Goal: Task Accomplishment & Management: Use online tool/utility

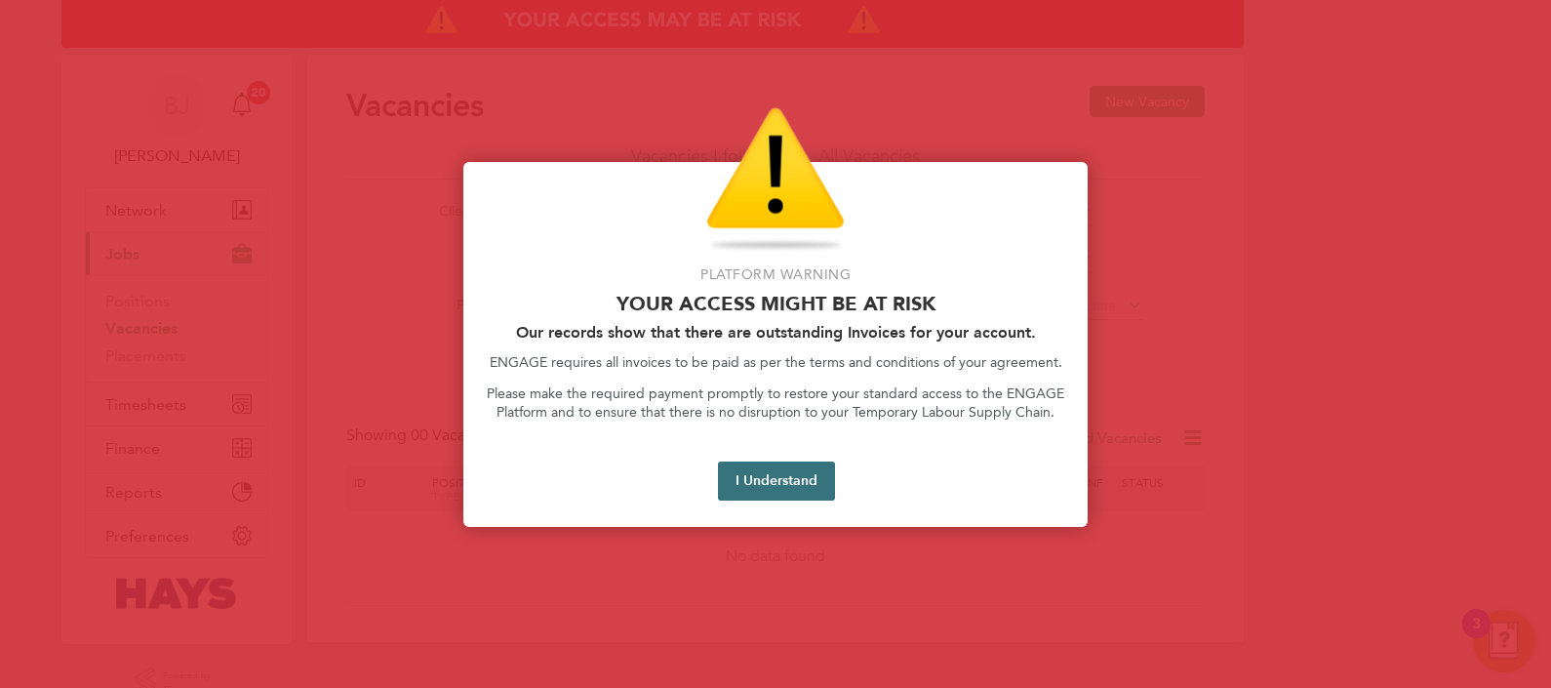
click at [780, 485] on button "I Understand" at bounding box center [776, 480] width 117 height 39
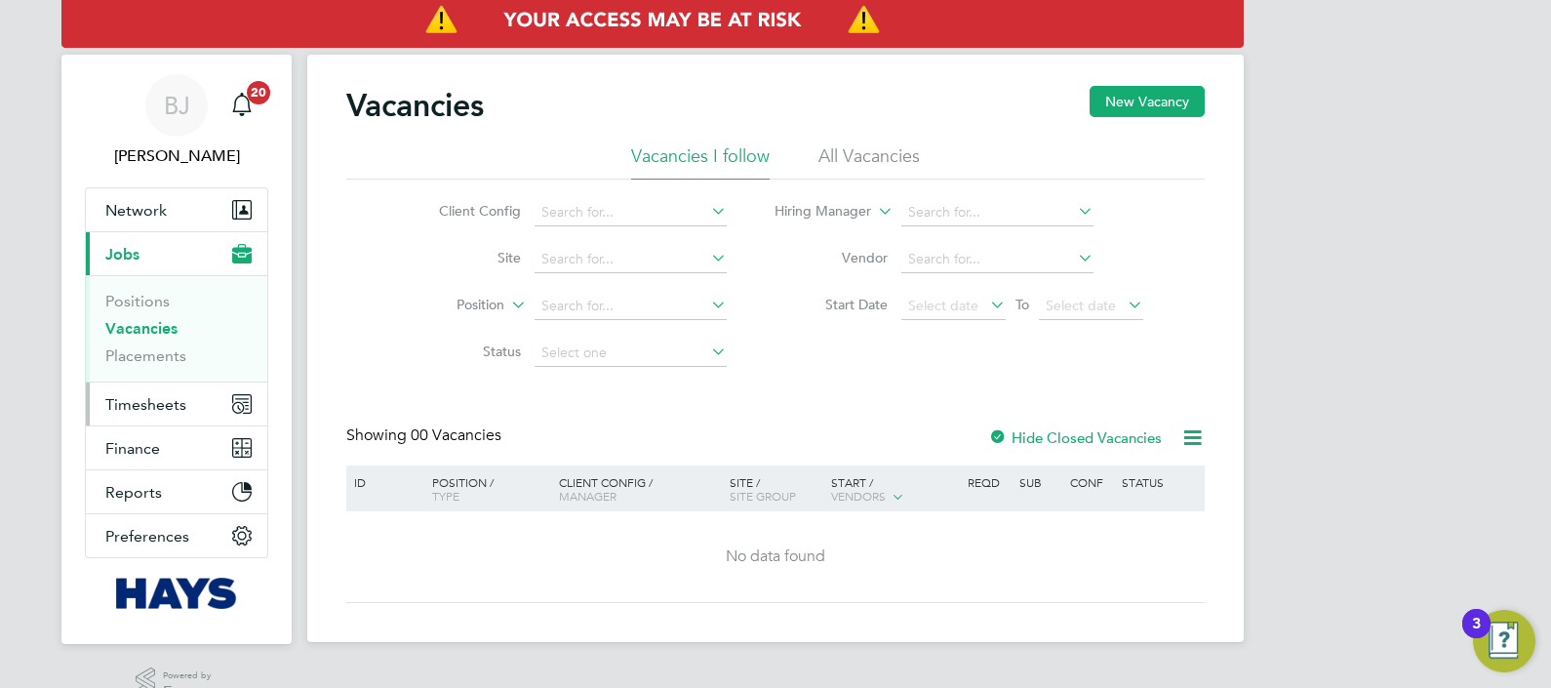
click at [151, 402] on span "Timesheets" at bounding box center [145, 404] width 81 height 19
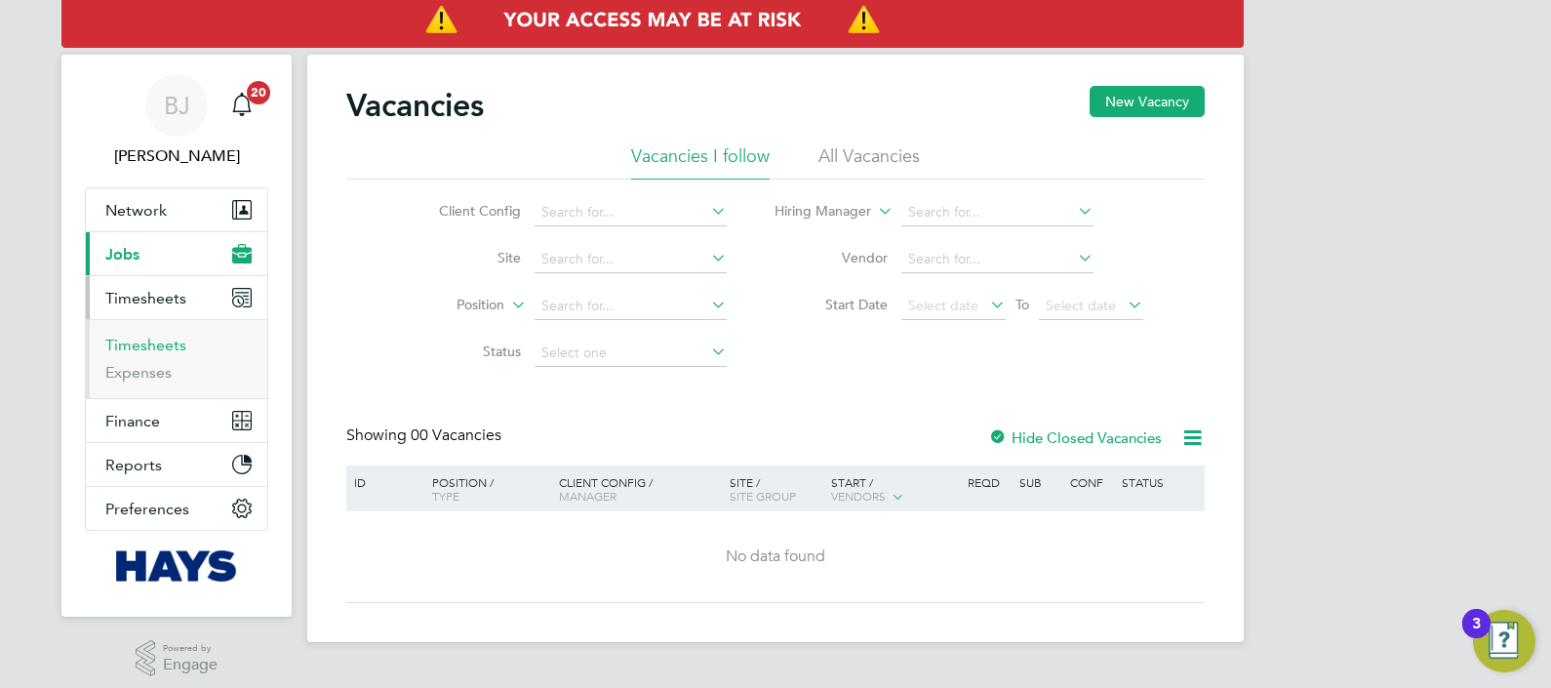
click at [141, 340] on link "Timesheets" at bounding box center [145, 344] width 81 height 19
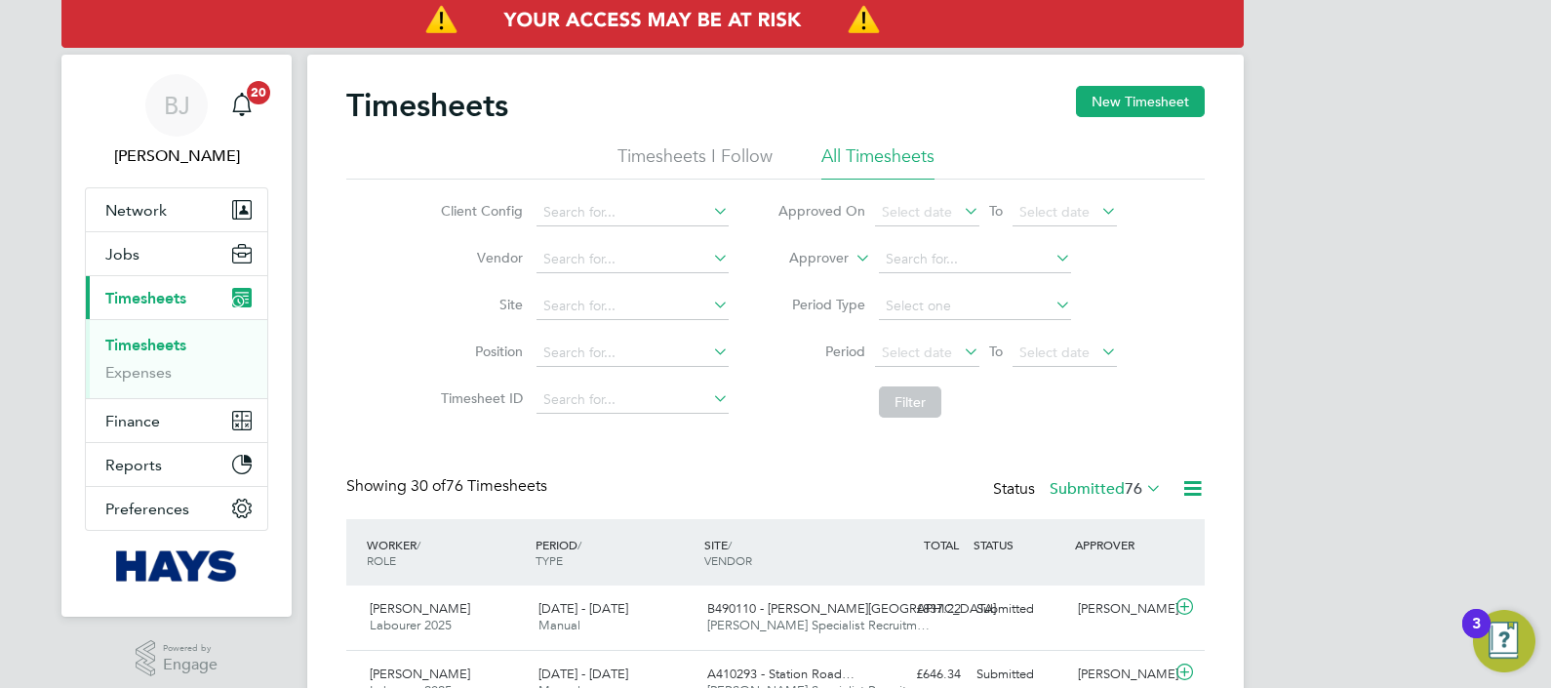
click at [851, 255] on icon at bounding box center [851, 253] width 0 height 18
click at [796, 280] on li "Worker" at bounding box center [801, 280] width 96 height 25
click at [891, 253] on input at bounding box center [975, 259] width 192 height 27
click at [974, 309] on li "[PERSON_NAME]" at bounding box center [974, 311] width 193 height 26
type input "[PERSON_NAME]"
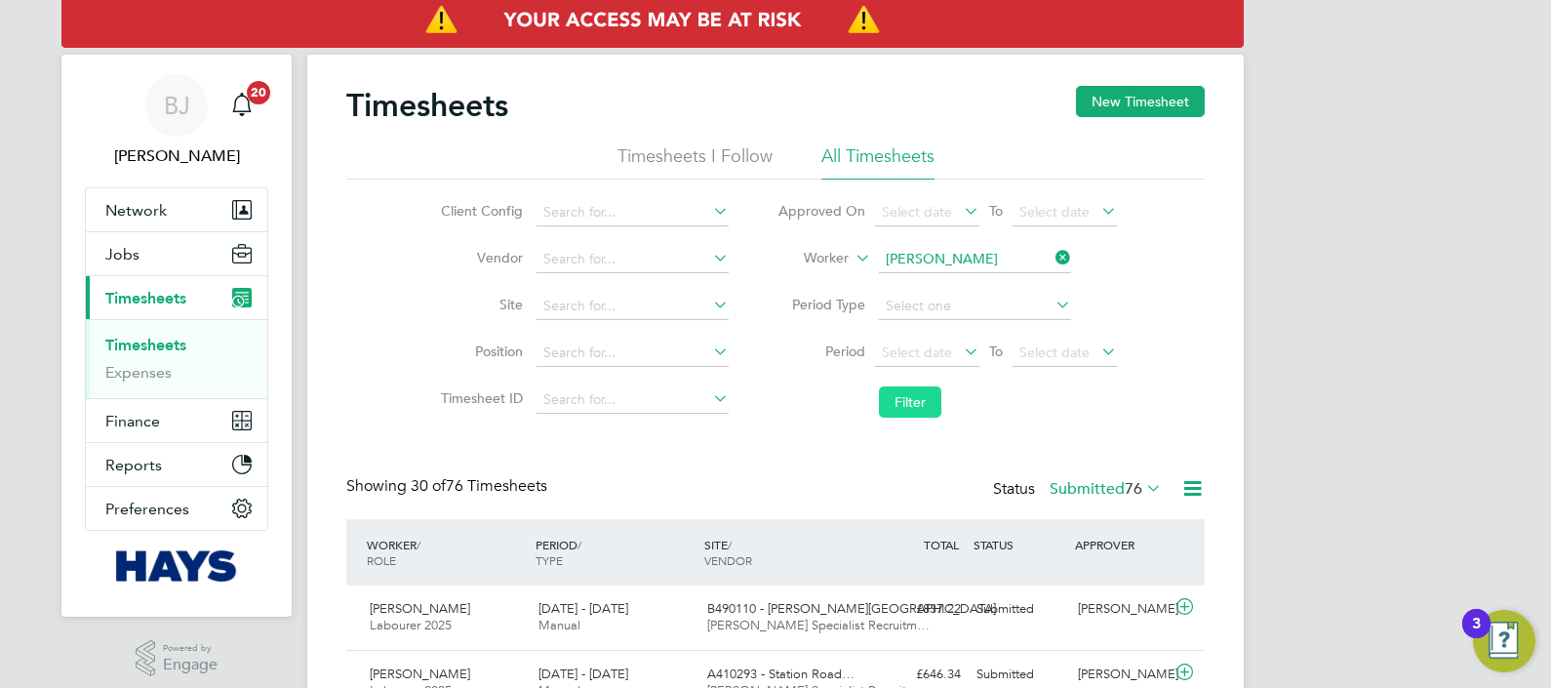
click at [917, 402] on button "Filter" at bounding box center [910, 401] width 62 height 31
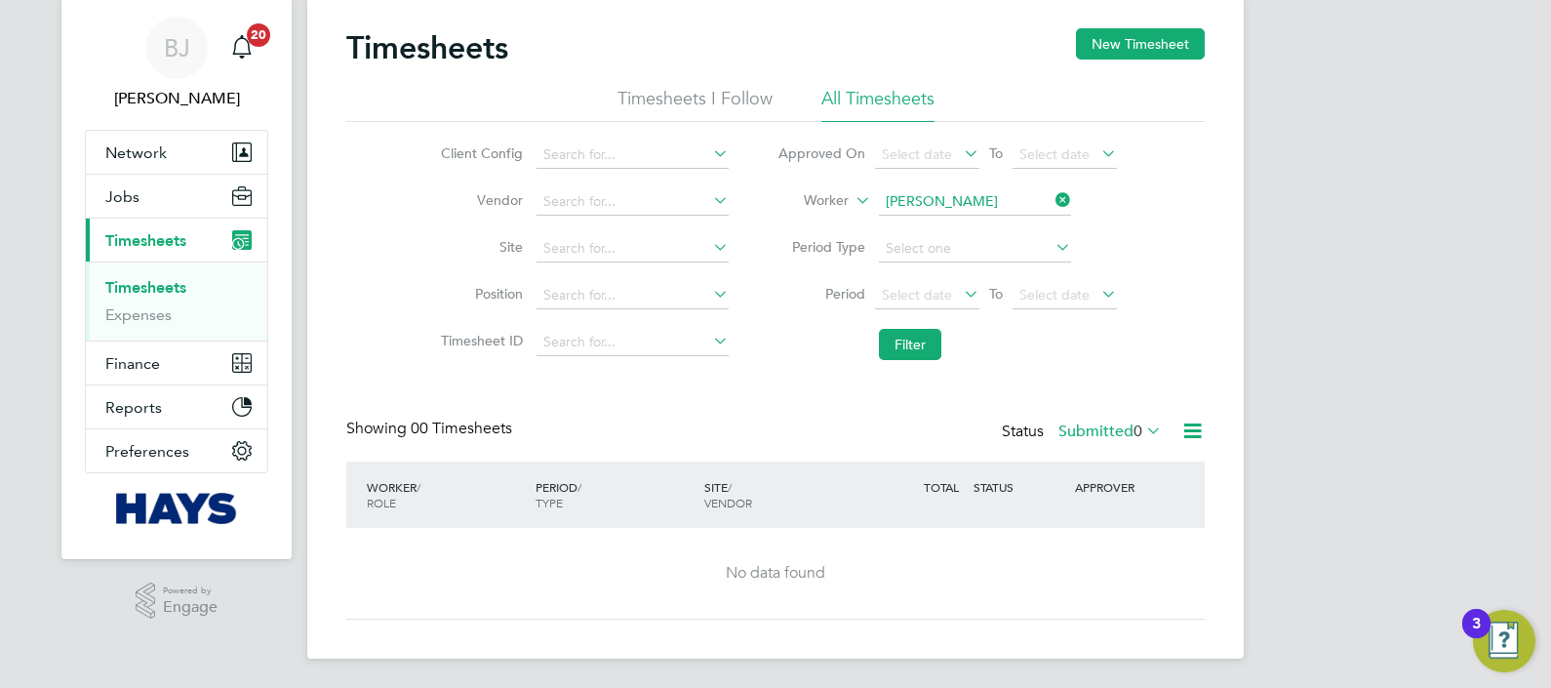
click at [669, 98] on li "Timesheets I Follow" at bounding box center [694, 104] width 155 height 35
click at [841, 87] on li "All Timesheets" at bounding box center [877, 104] width 113 height 35
click at [138, 187] on button "Jobs" at bounding box center [176, 196] width 181 height 43
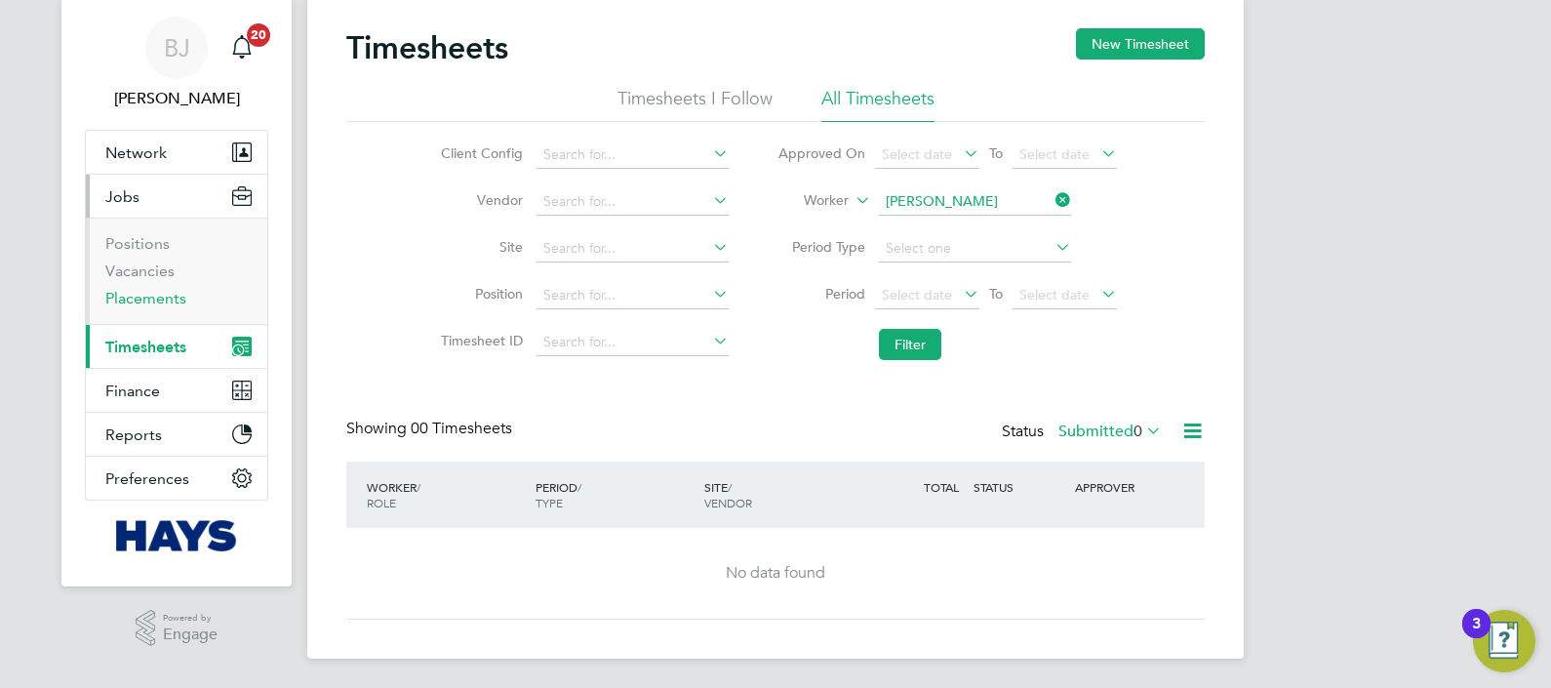
click at [158, 299] on link "Placements" at bounding box center [145, 298] width 81 height 19
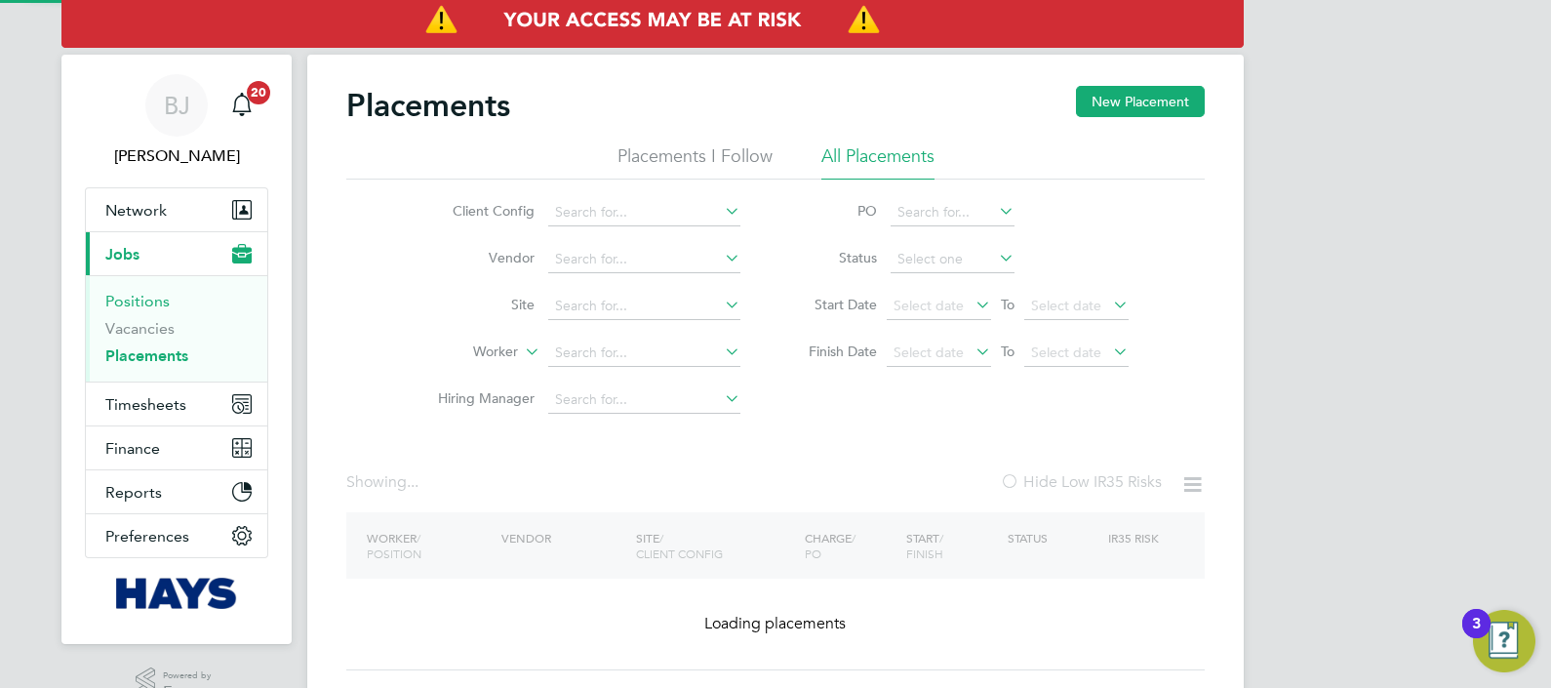
click at [140, 305] on link "Positions" at bounding box center [137, 301] width 64 height 19
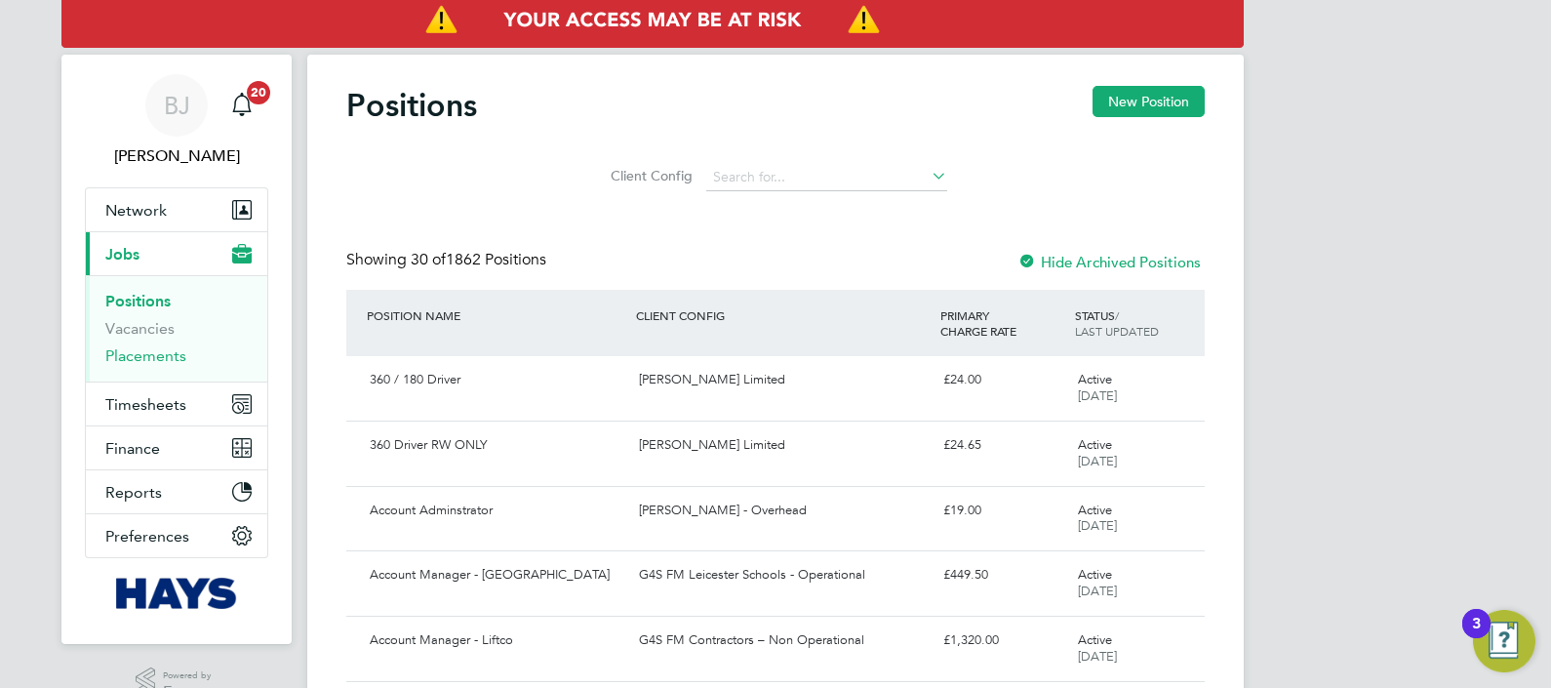
click at [160, 364] on link "Placements" at bounding box center [145, 355] width 81 height 19
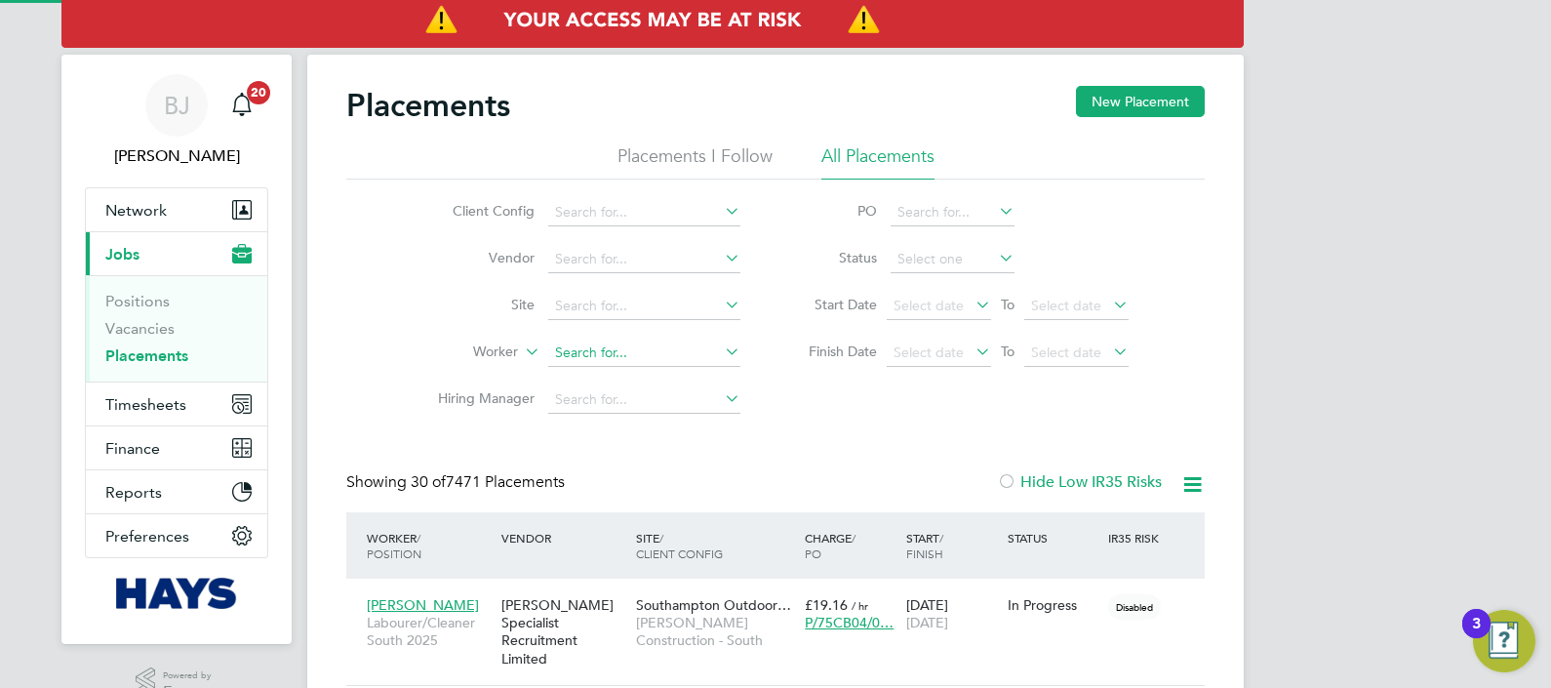
click at [590, 344] on input at bounding box center [644, 352] width 192 height 27
click at [632, 400] on li "[PERSON_NAME]" at bounding box center [644, 405] width 193 height 26
type input "[PERSON_NAME]"
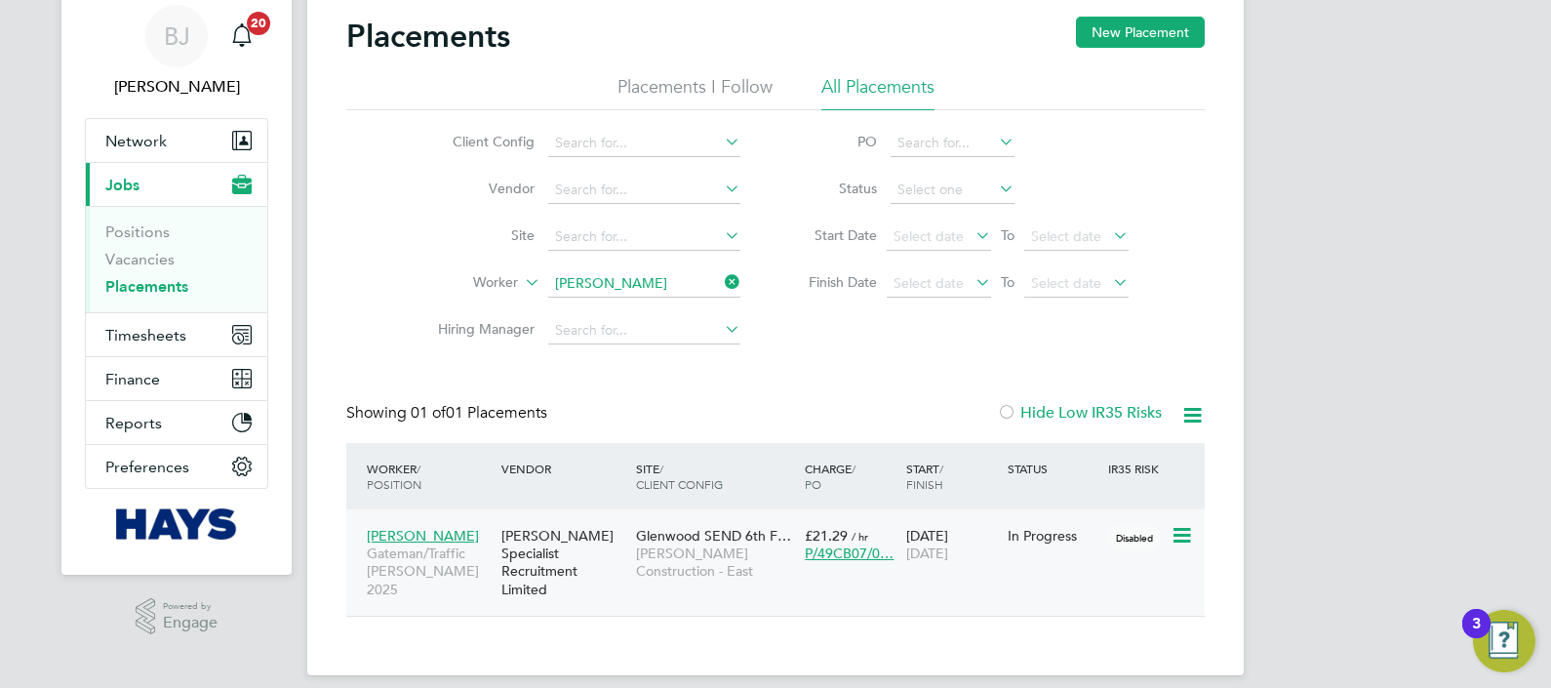
click at [1054, 529] on div "In Progress" at bounding box center [1053, 536] width 92 height 18
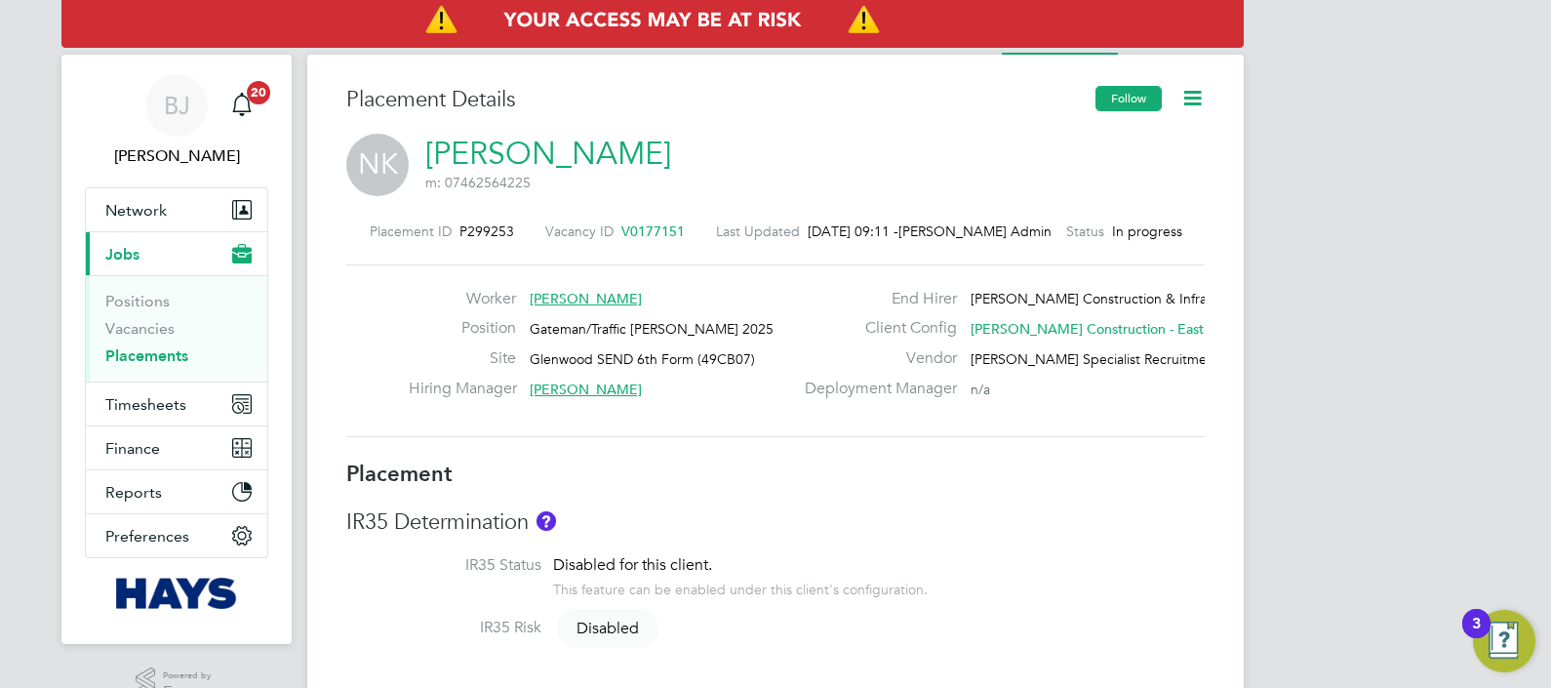
click at [1124, 89] on button "Follow" at bounding box center [1128, 98] width 66 height 25
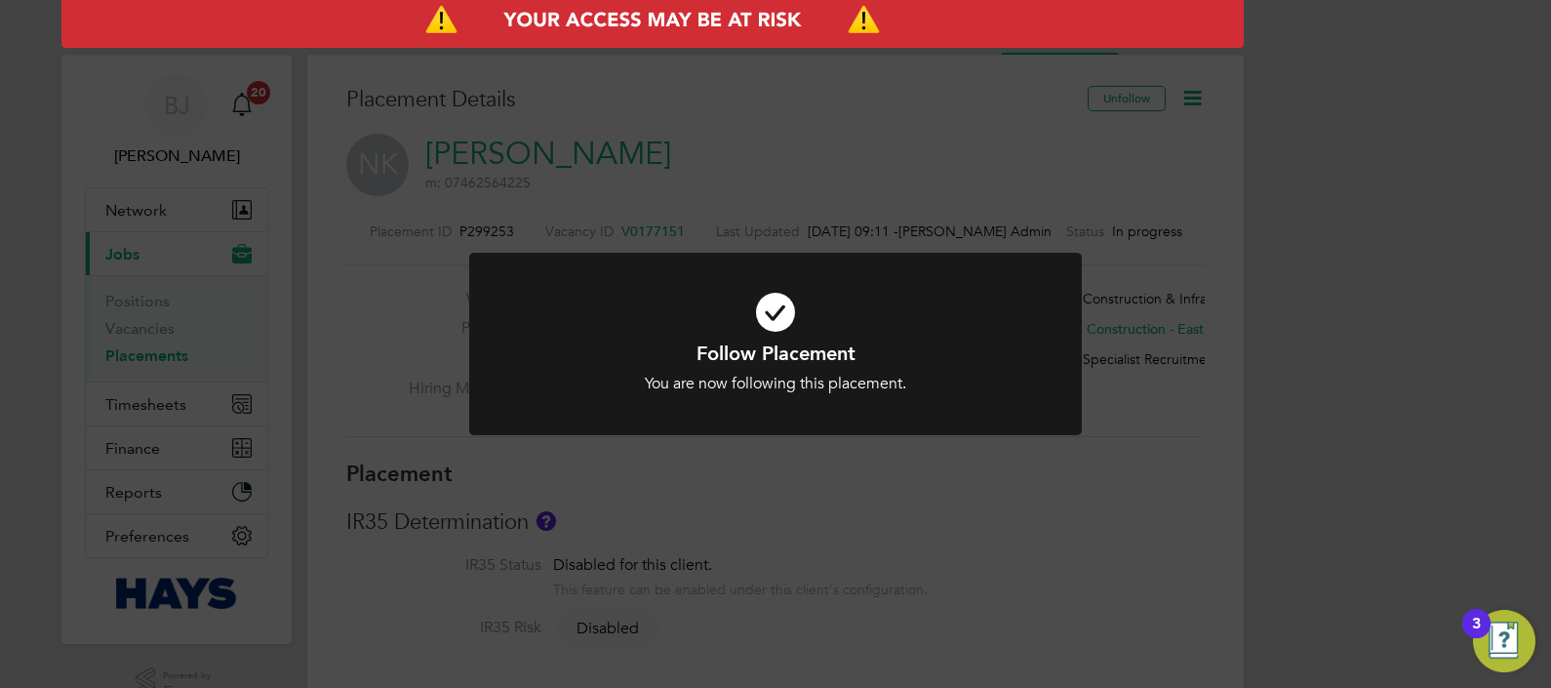
click at [1001, 124] on div "Follow Placement You are now following this placement. Cancel Okay" at bounding box center [775, 344] width 1551 height 688
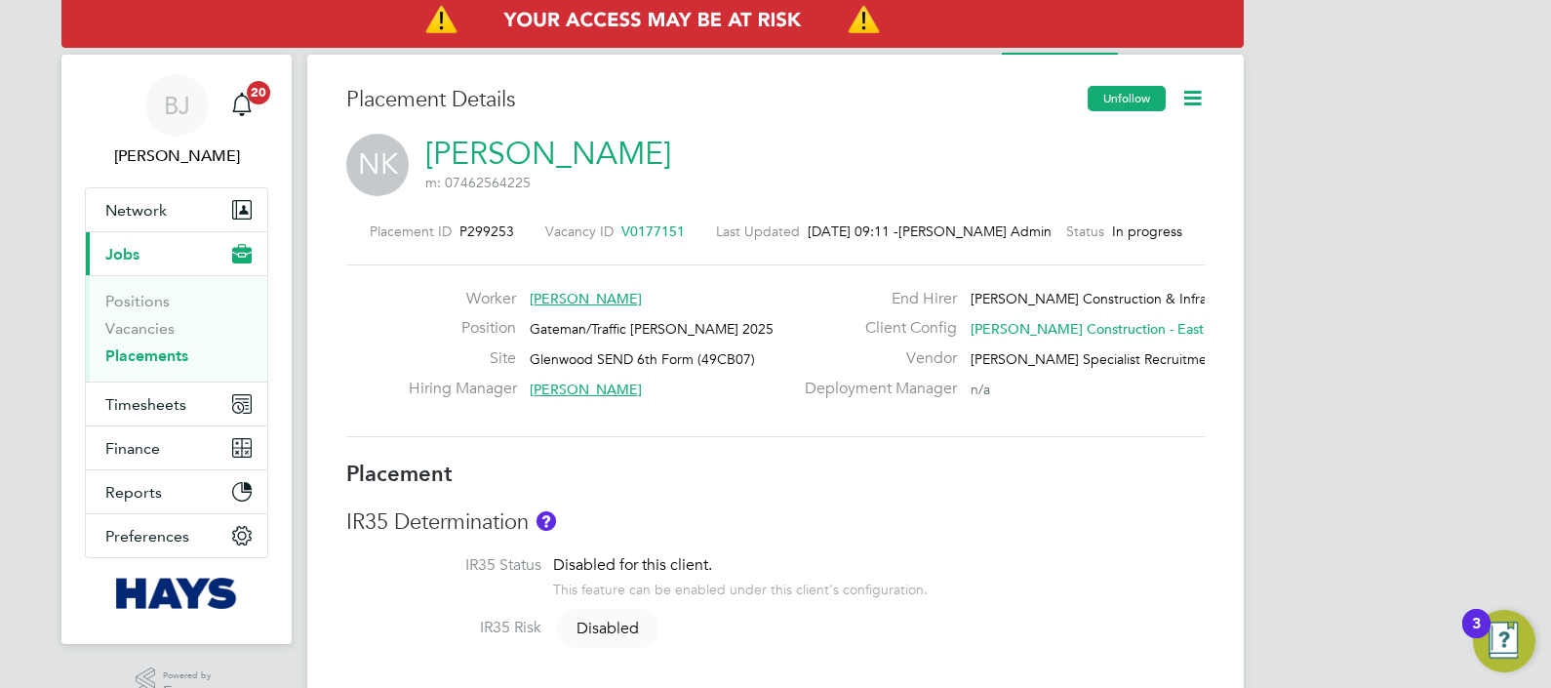
click at [1100, 101] on button "Unfollow" at bounding box center [1126, 98] width 78 height 25
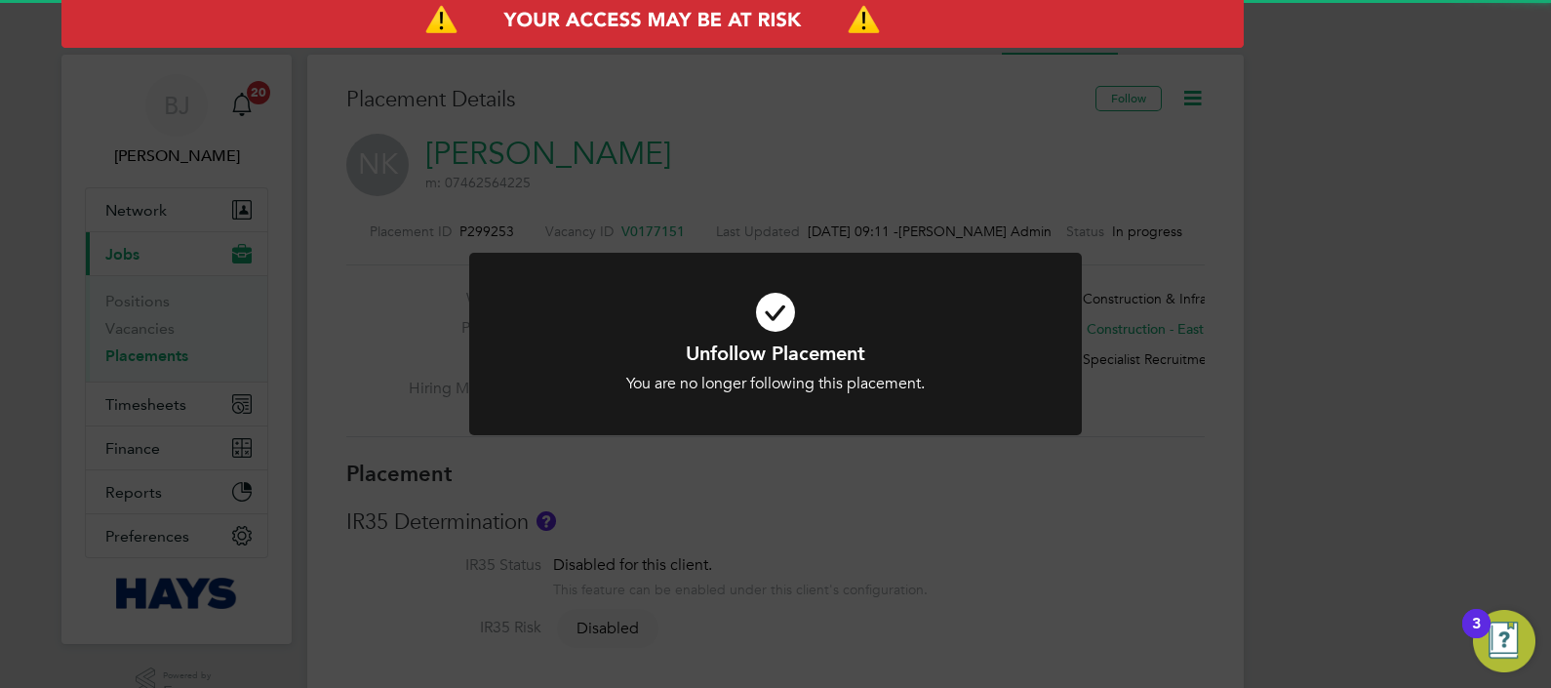
click at [140, 244] on div "Unfollow Placement You are no longer following this placement. Cancel Okay" at bounding box center [775, 344] width 1551 height 688
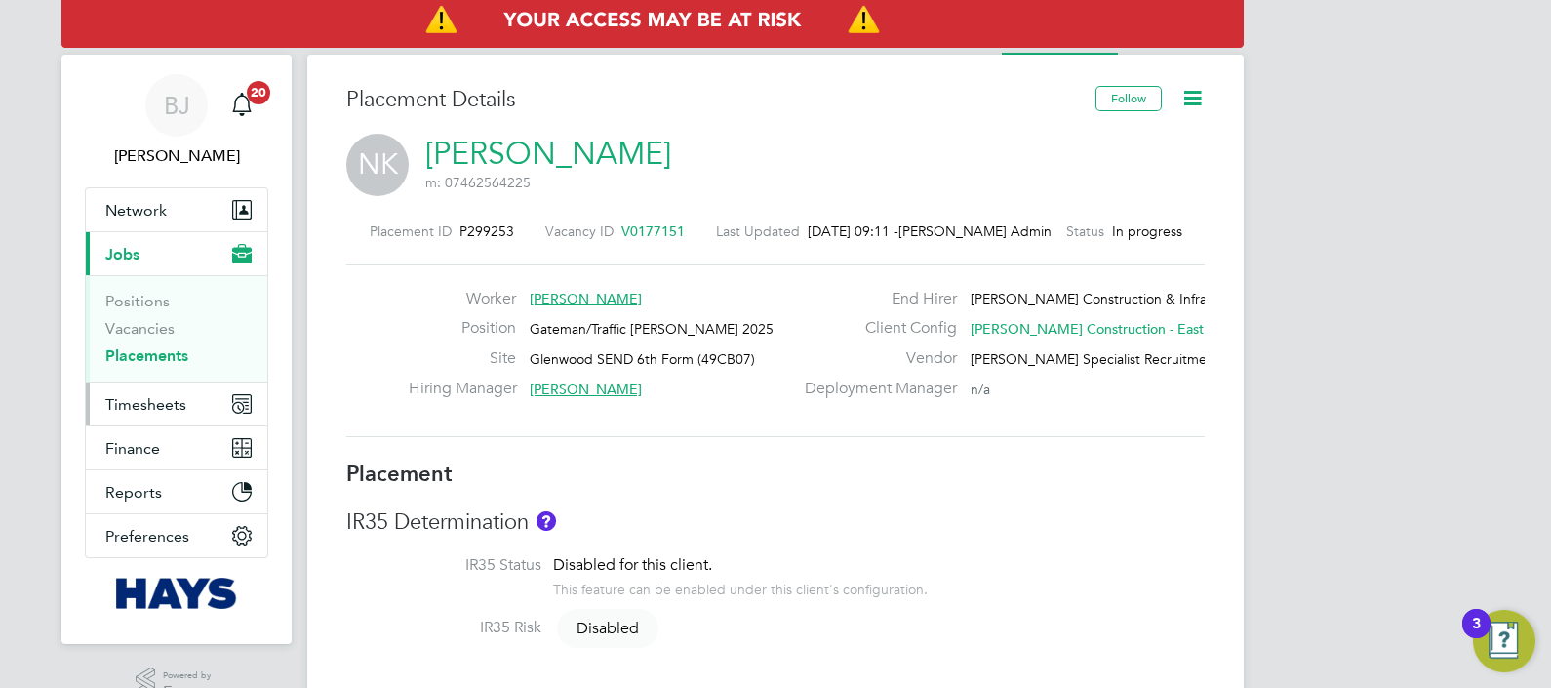
click at [143, 405] on span "Timesheets" at bounding box center [145, 404] width 81 height 19
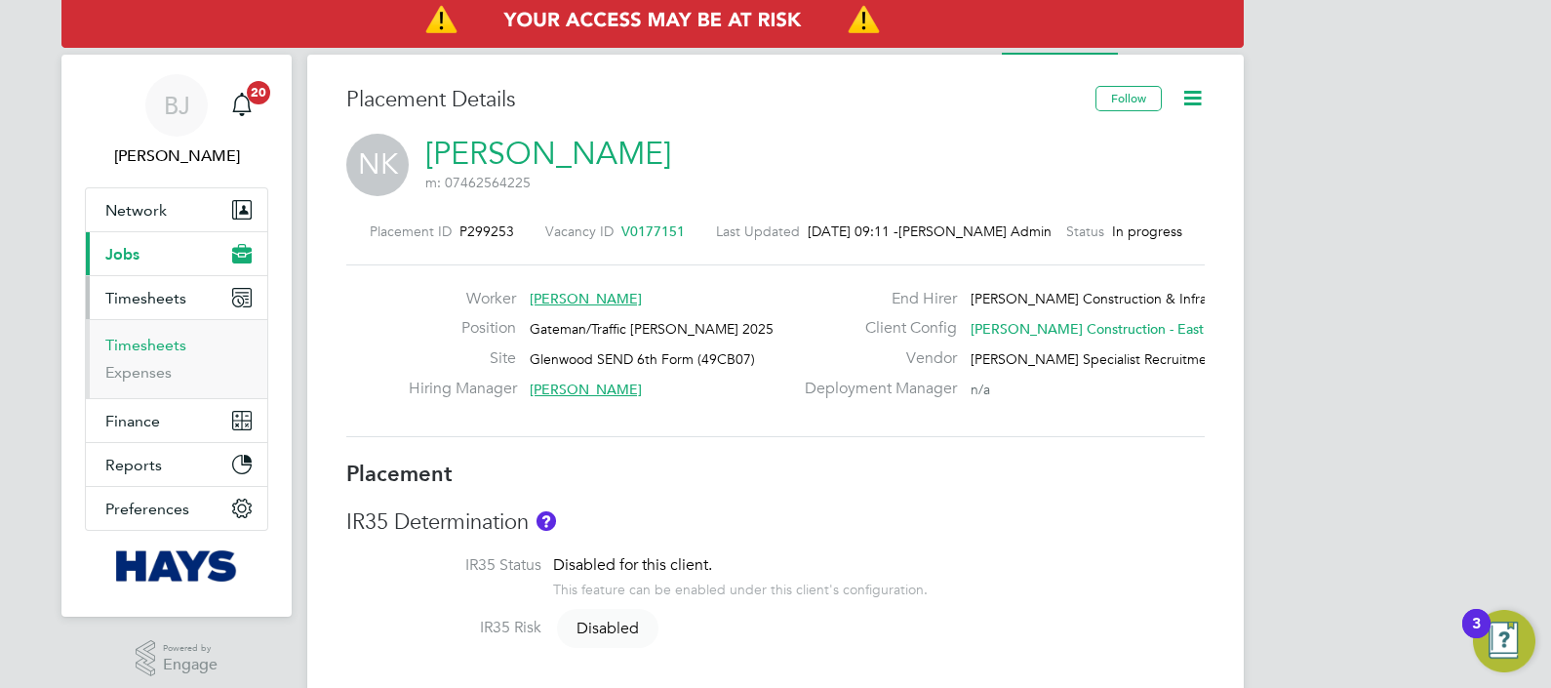
click at [146, 340] on link "Timesheets" at bounding box center [145, 344] width 81 height 19
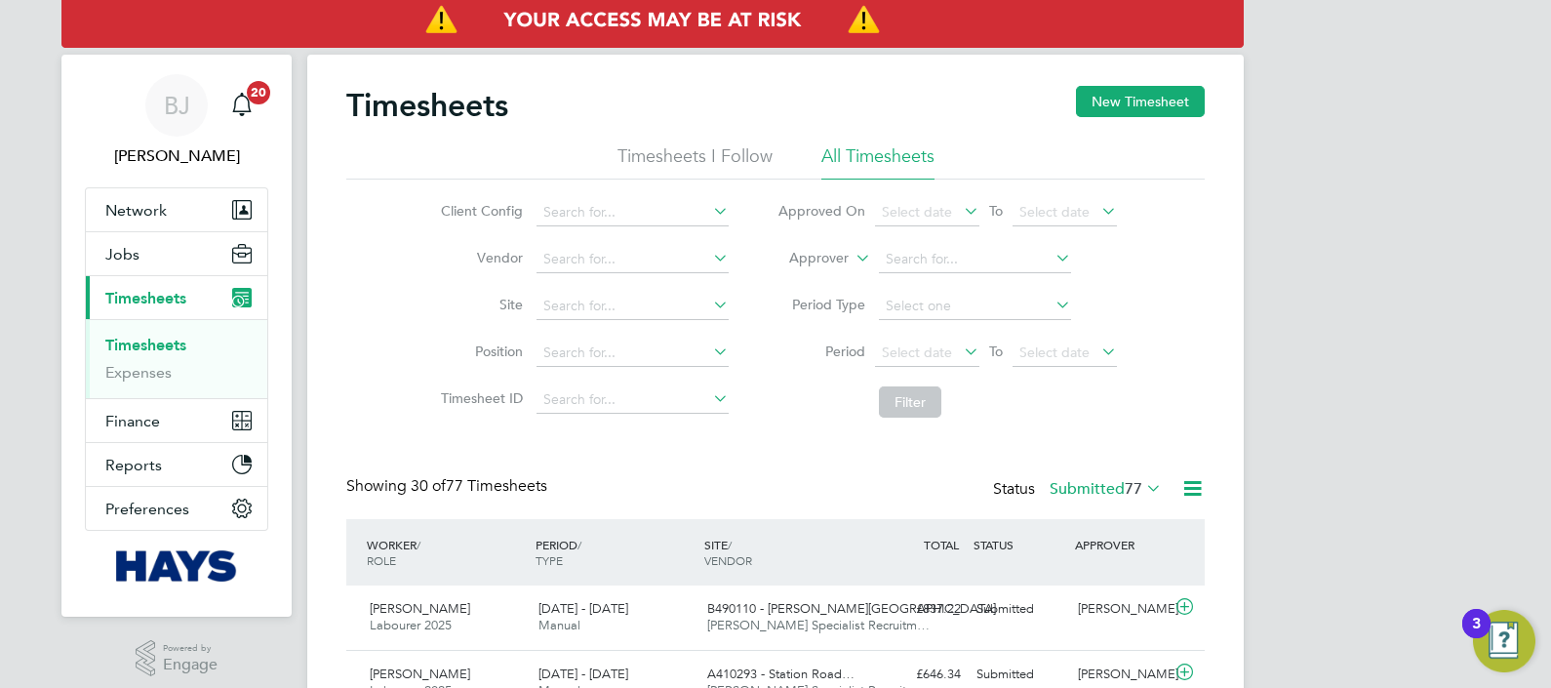
click at [161, 354] on li "Timesheets" at bounding box center [178, 348] width 146 height 27
click at [160, 350] on link "Timesheets" at bounding box center [145, 344] width 81 height 19
click at [851, 261] on icon at bounding box center [851, 253] width 0 height 18
click at [819, 302] on li "Approver" at bounding box center [801, 306] width 96 height 25
click at [846, 255] on label "Approver" at bounding box center [805, 259] width 88 height 20
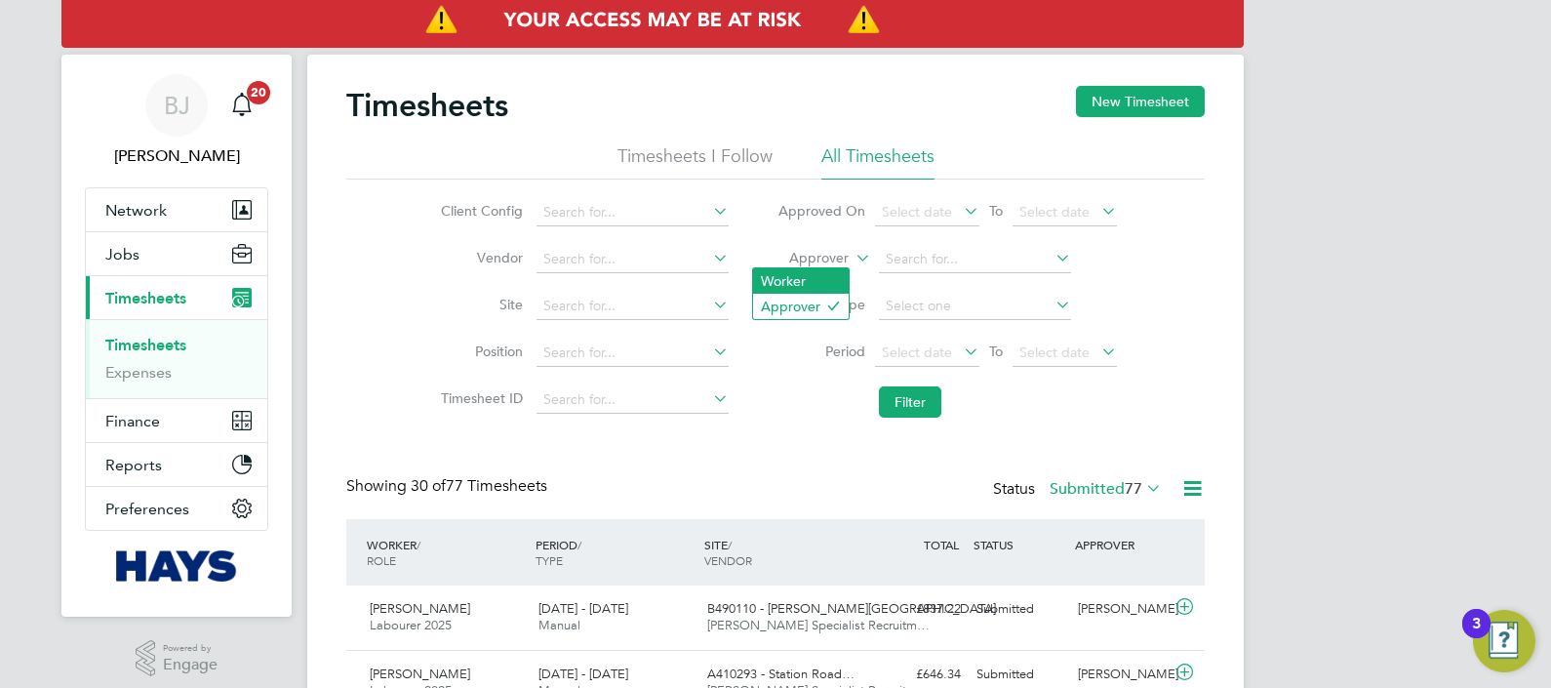
click at [815, 277] on li "Worker" at bounding box center [801, 280] width 96 height 25
click at [924, 255] on input at bounding box center [975, 259] width 192 height 27
click at [965, 309] on li "[PERSON_NAME]" at bounding box center [974, 311] width 193 height 26
type input "[PERSON_NAME]"
click at [897, 399] on button "Filter" at bounding box center [910, 401] width 62 height 31
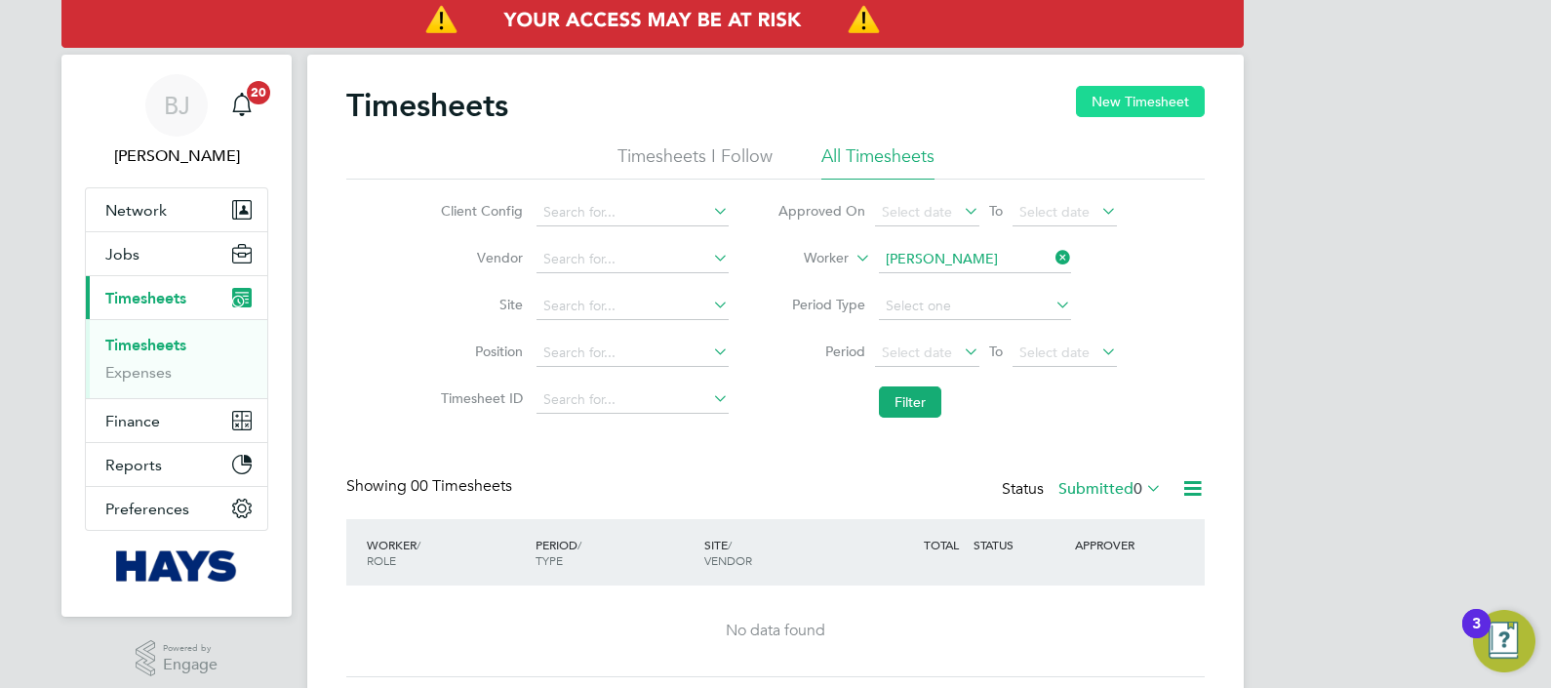
click at [1130, 92] on button "New Timesheet" at bounding box center [1140, 101] width 129 height 31
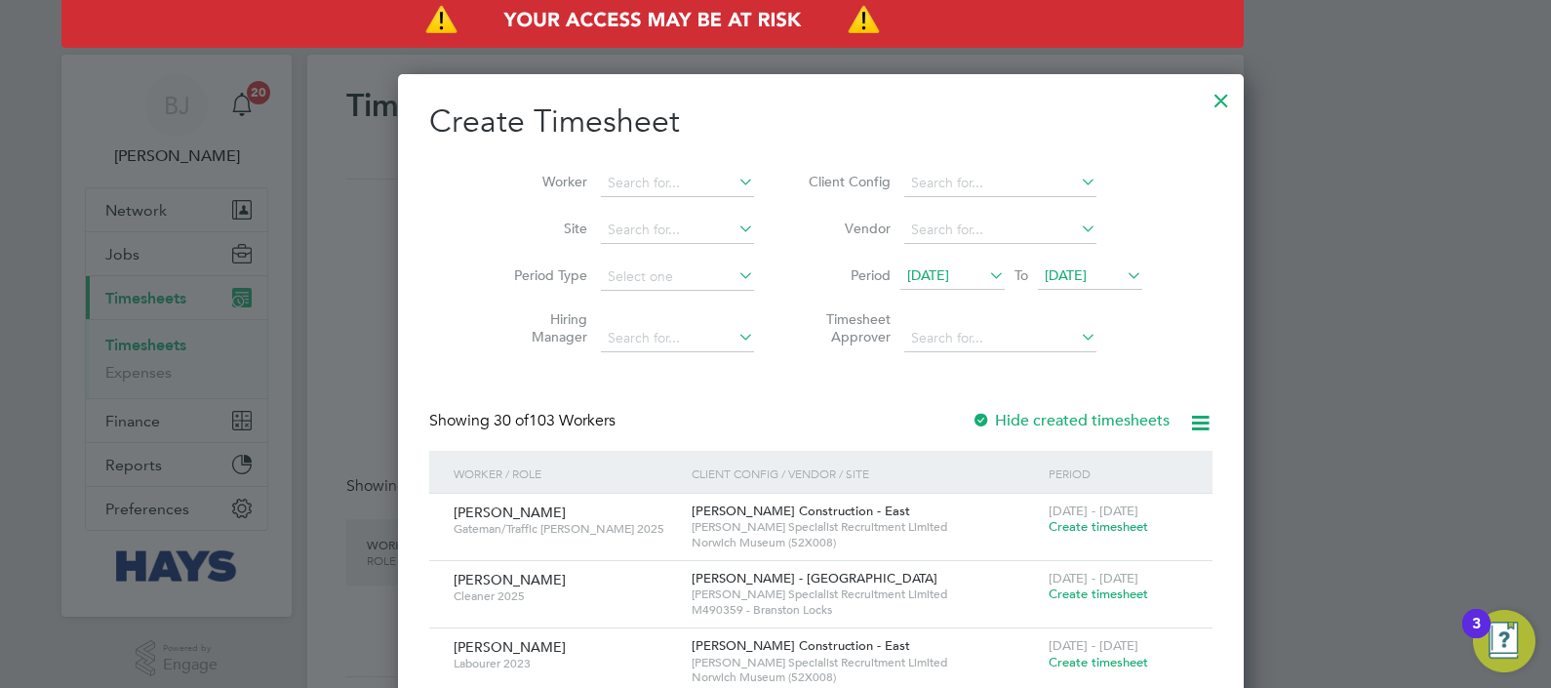
click at [971, 419] on label "Hide created timesheets" at bounding box center [1070, 421] width 198 height 20
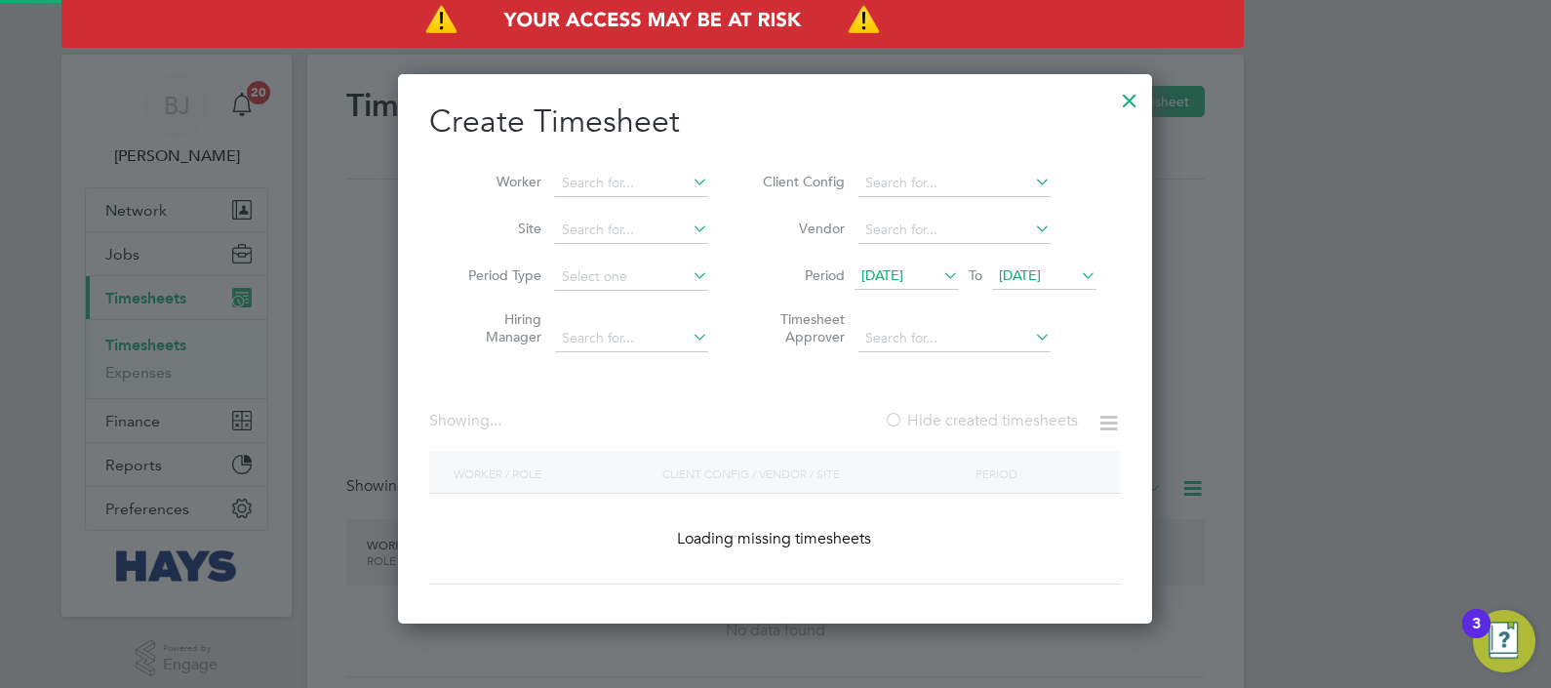
click at [926, 419] on label "Hide created timesheets" at bounding box center [981, 421] width 194 height 20
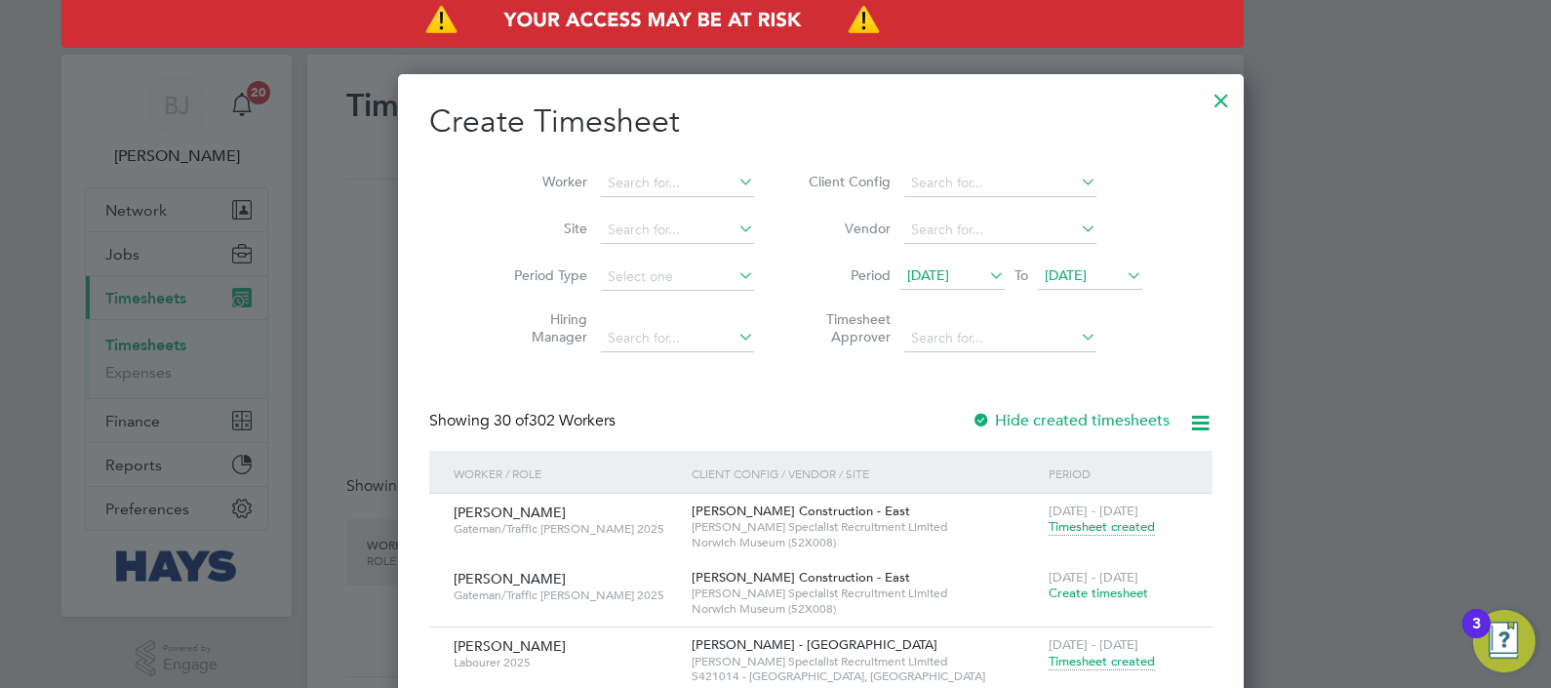
click at [1203, 98] on div at bounding box center [1220, 95] width 35 height 35
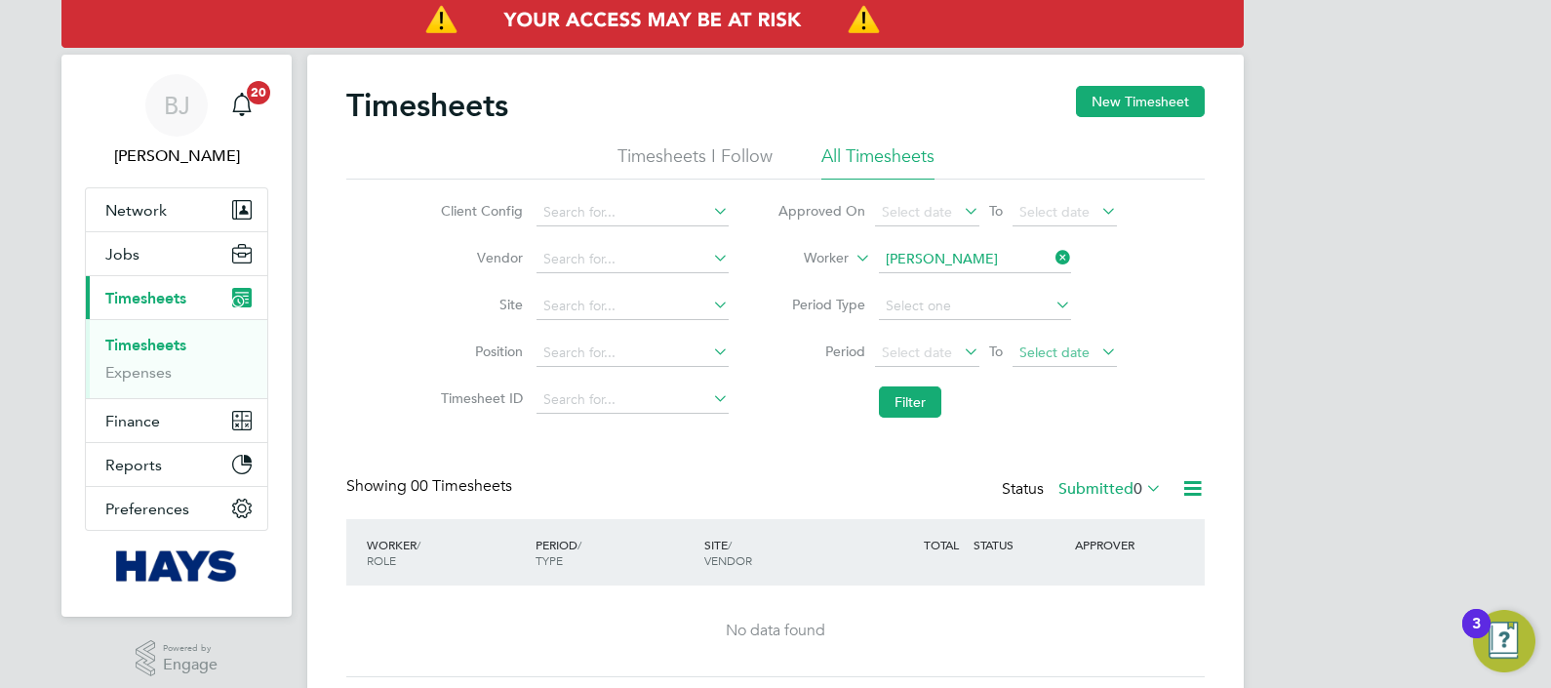
click at [1080, 348] on span "Select date" at bounding box center [1054, 352] width 70 height 18
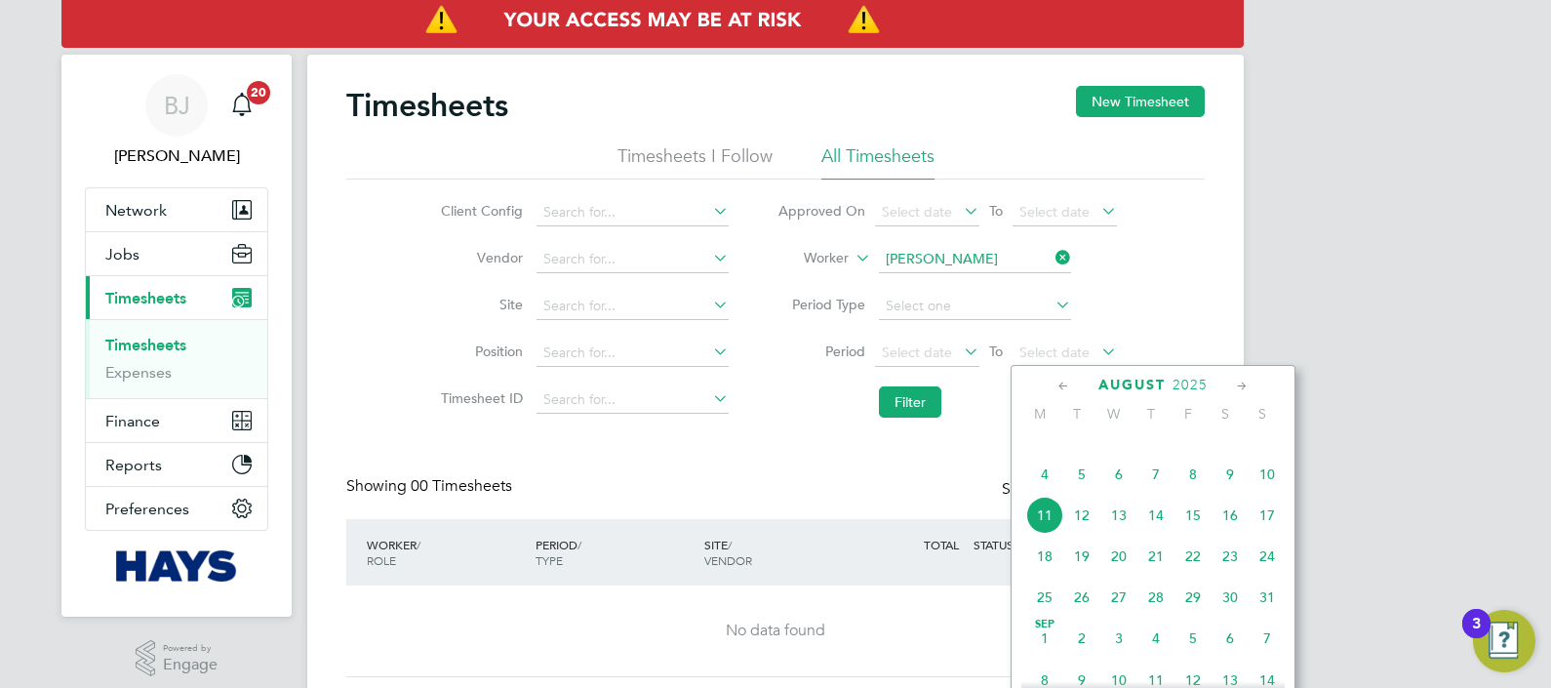
click at [1199, 492] on span "8" at bounding box center [1192, 473] width 37 height 37
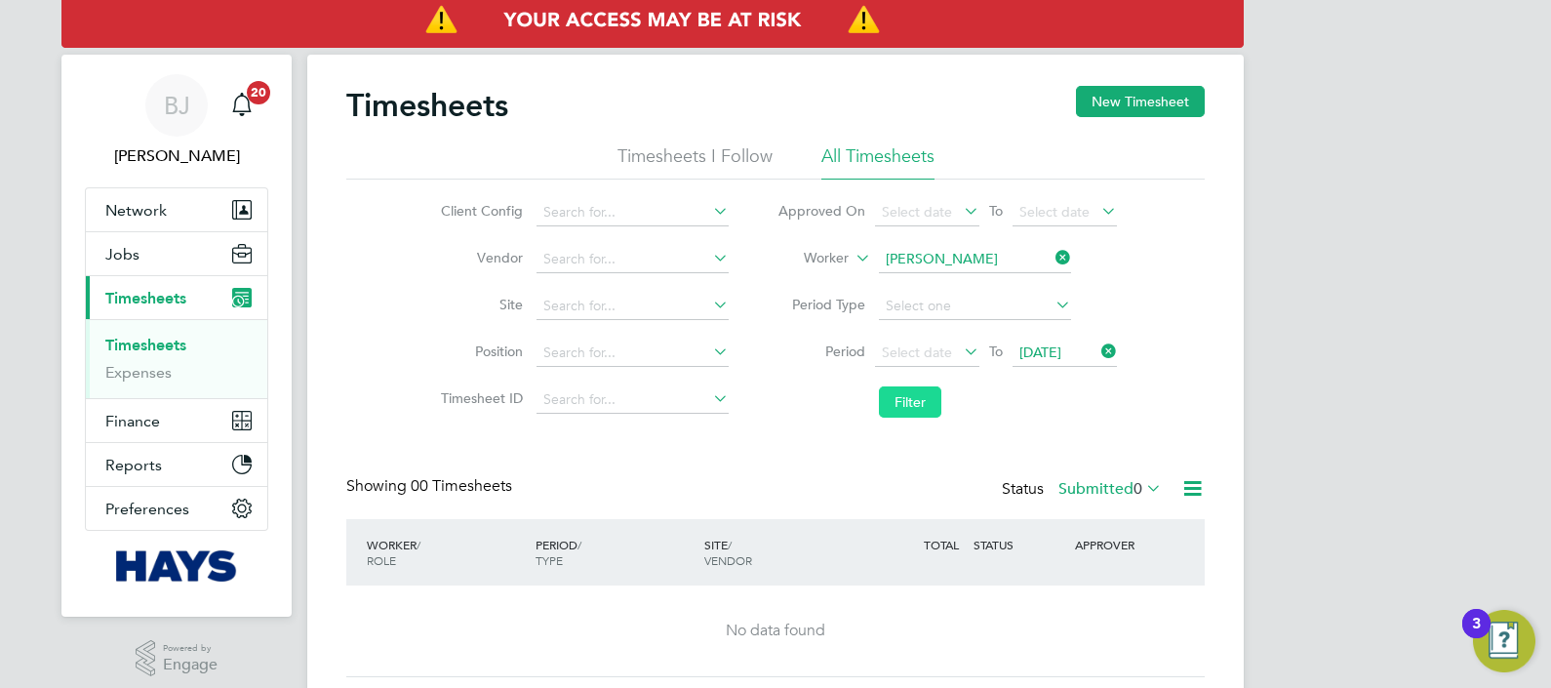
click at [924, 403] on button "Filter" at bounding box center [910, 401] width 62 height 31
click at [1016, 488] on div "Status Submitted 0" at bounding box center [1084, 489] width 164 height 27
click at [1106, 486] on label "Submitted 0" at bounding box center [1109, 489] width 103 height 20
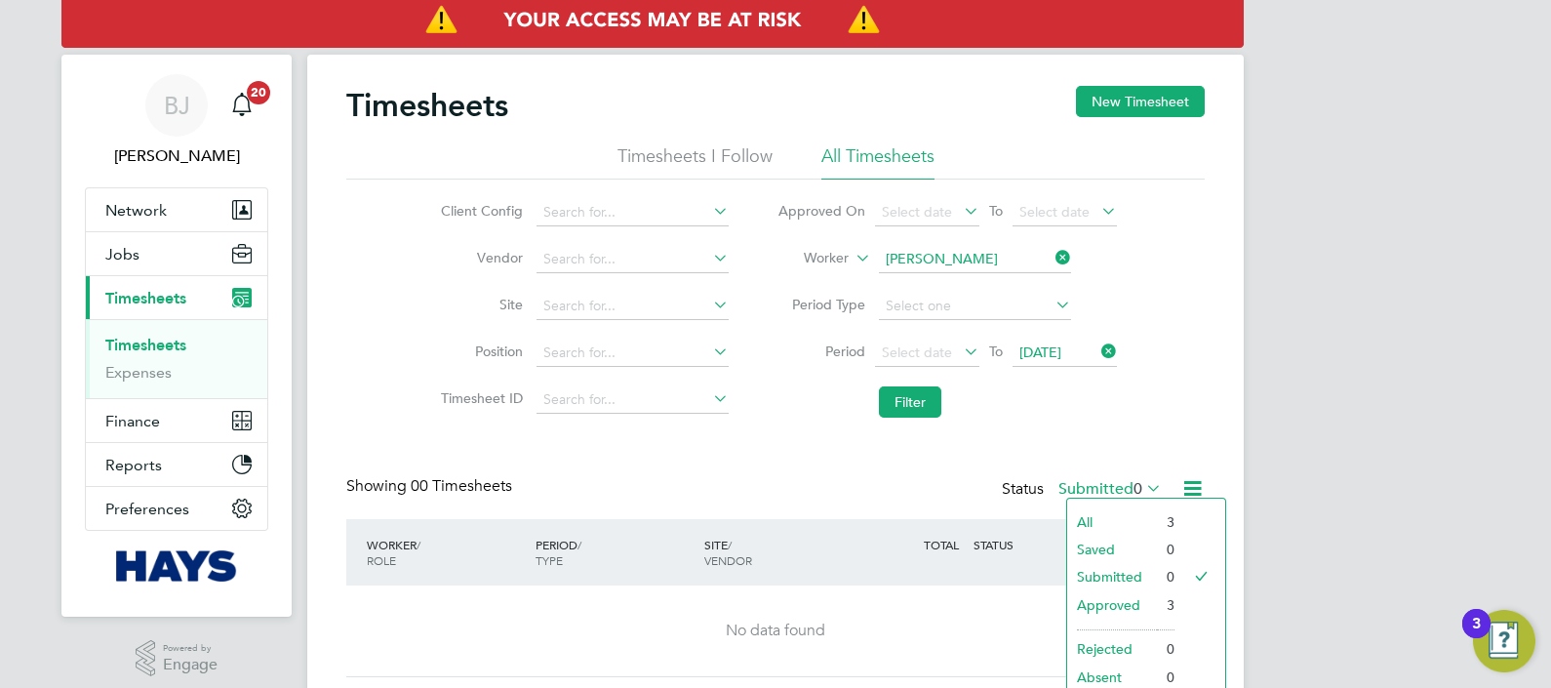
click at [1097, 518] on li "All" at bounding box center [1112, 521] width 90 height 27
